Goal: Find specific page/section: Find specific page/section

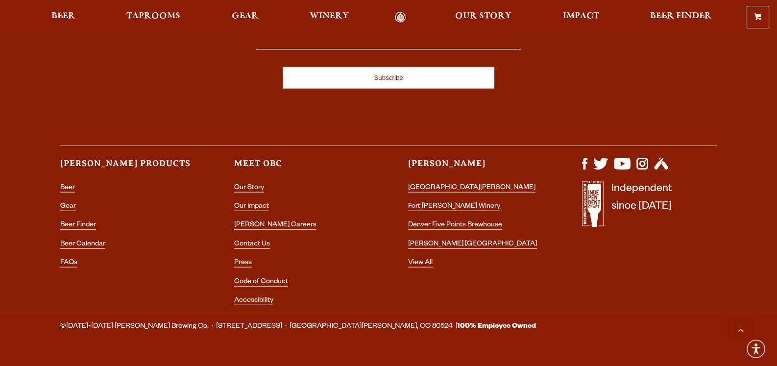
scroll to position [2916, 0]
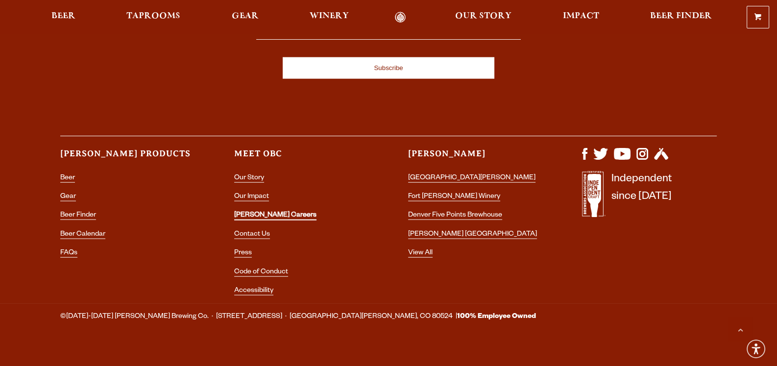
click at [255, 212] on link "[PERSON_NAME] Careers" at bounding box center [275, 216] width 82 height 9
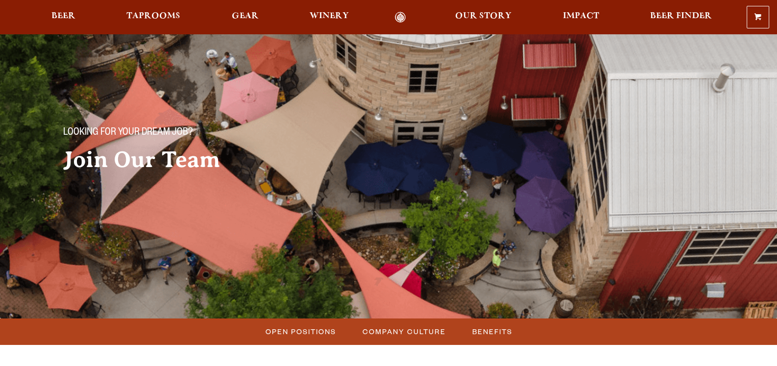
scroll to position [147, 0]
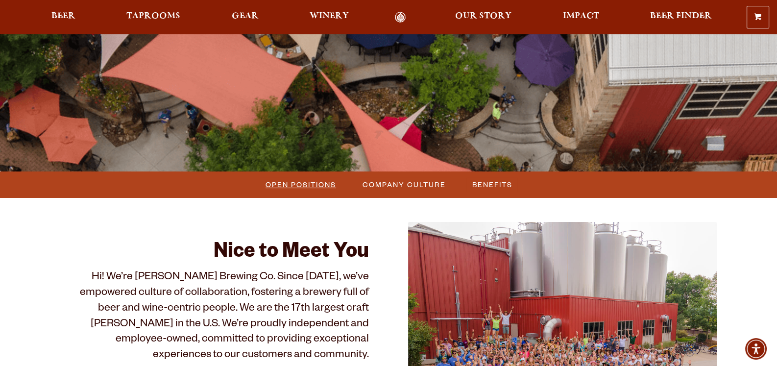
click at [311, 190] on span "Open Positions" at bounding box center [300, 184] width 71 height 14
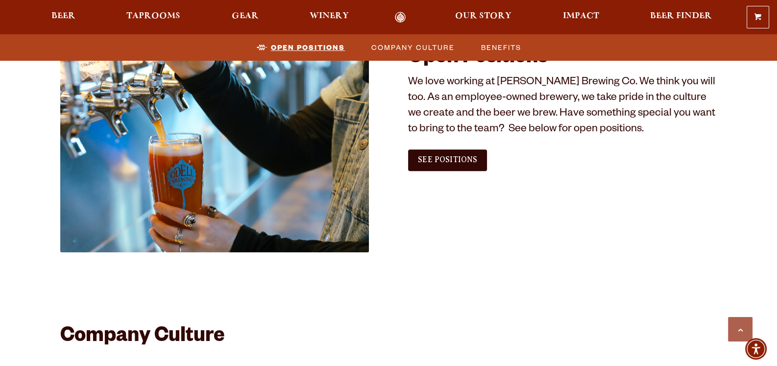
scroll to position [596, 0]
click at [455, 164] on link "See Positions" at bounding box center [447, 160] width 79 height 22
